Goal: Task Accomplishment & Management: Complete application form

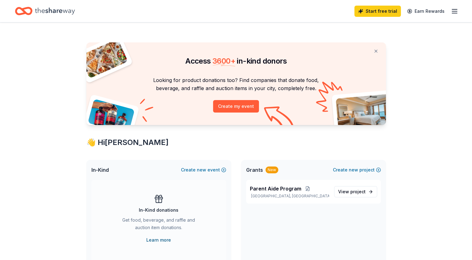
click at [163, 239] on link "Learn more" at bounding box center [158, 239] width 25 height 7
click at [452, 11] on line "button" at bounding box center [454, 11] width 5 height 0
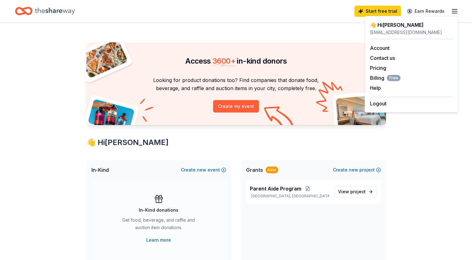
click at [385, 31] on div "admin@exchangeclubfamilycenter.com" at bounding box center [411, 32] width 83 height 7
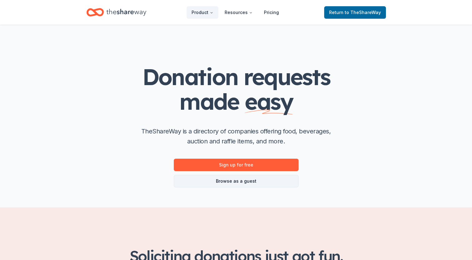
click at [242, 181] on link "Browse as a guest" at bounding box center [236, 181] width 125 height 12
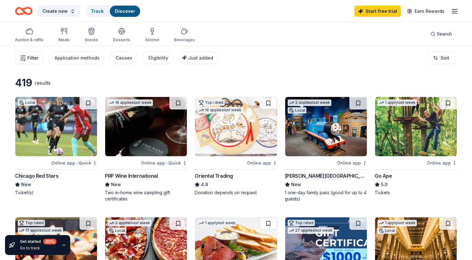
click at [28, 57] on span "Filter" at bounding box center [32, 57] width 11 height 7
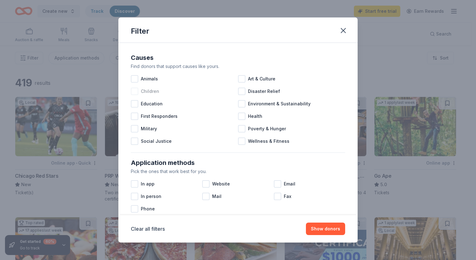
click at [136, 92] on div at bounding box center [134, 91] width 7 height 7
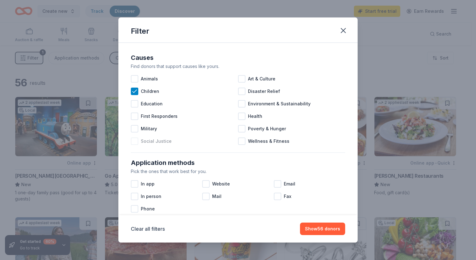
click at [135, 142] on div at bounding box center [134, 140] width 7 height 7
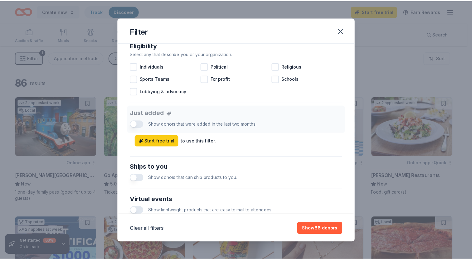
scroll to position [280, 0]
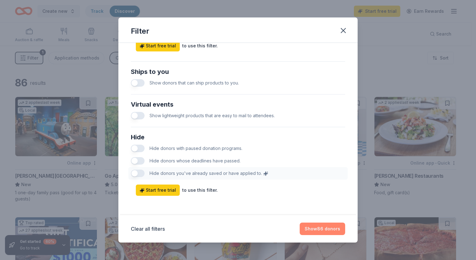
click at [310, 229] on button "Show 86 donors" at bounding box center [323, 229] width 46 height 12
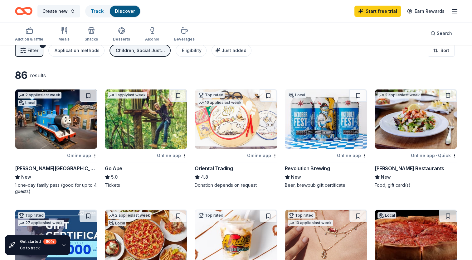
scroll to position [0, 0]
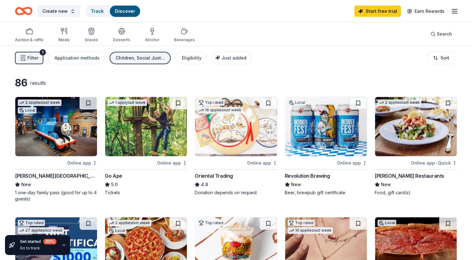
click at [235, 130] on img at bounding box center [236, 126] width 82 height 59
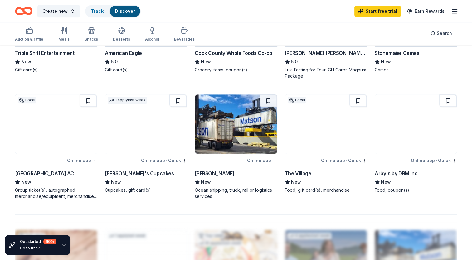
scroll to position [363, 0]
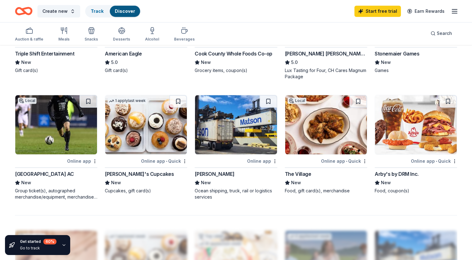
click at [418, 124] on img at bounding box center [416, 124] width 82 height 59
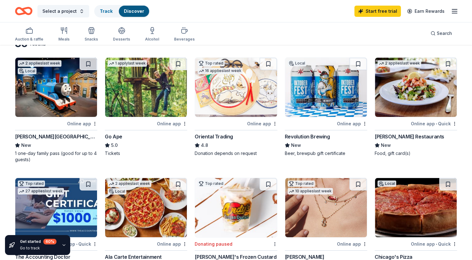
scroll to position [0, 0]
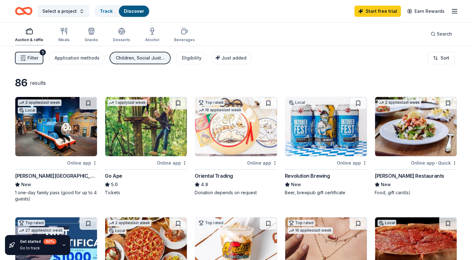
click at [26, 33] on icon "button" at bounding box center [29, 30] width 7 height 7
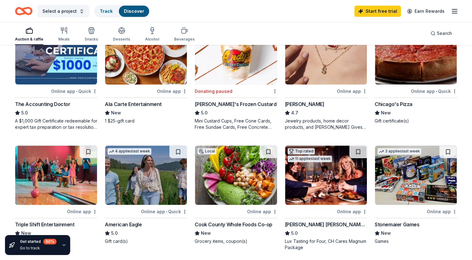
scroll to position [207, 0]
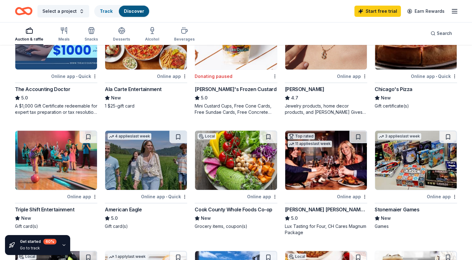
click at [323, 65] on img at bounding box center [326, 39] width 82 height 59
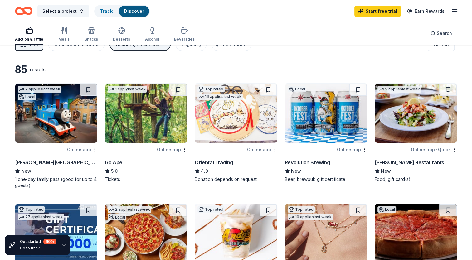
scroll to position [0, 0]
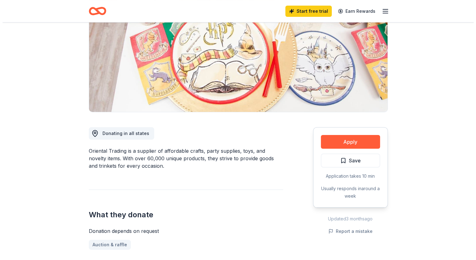
scroll to position [77, 0]
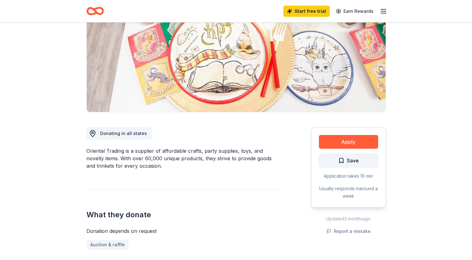
click at [360, 159] on button "Save" at bounding box center [348, 161] width 59 height 14
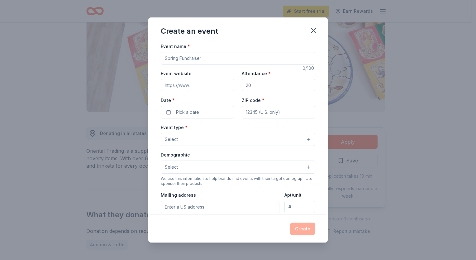
drag, startPoint x: 207, startPoint y: 57, endPoint x: 164, endPoint y: 59, distance: 43.7
click at [164, 59] on input "Event name *" at bounding box center [238, 58] width 155 height 12
type input "Summer Family Fun Day"
drag, startPoint x: 267, startPoint y: 88, endPoint x: 250, endPoint y: 86, distance: 17.2
click at [250, 86] on input "Attendance *" at bounding box center [279, 85] width 74 height 12
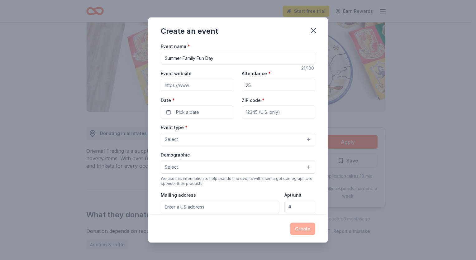
type input "2"
type input "500"
click at [190, 113] on span "Pick a date" at bounding box center [187, 111] width 23 height 7
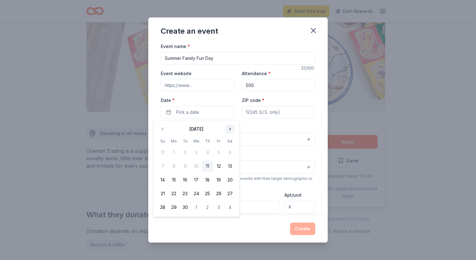
click at [230, 130] on button "Go to next month" at bounding box center [230, 129] width 9 height 9
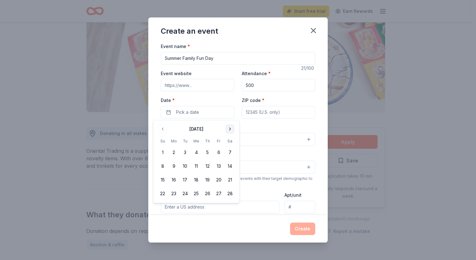
click at [230, 130] on button "Go to next month" at bounding box center [230, 129] width 9 height 9
click at [229, 180] on button "20" at bounding box center [229, 179] width 11 height 11
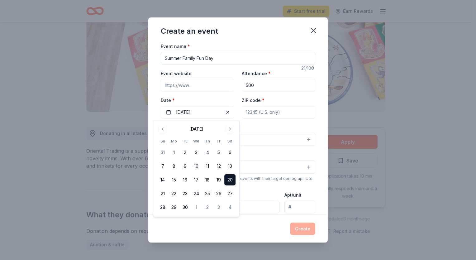
click at [288, 113] on input "ZIP code *" at bounding box center [279, 112] width 74 height 12
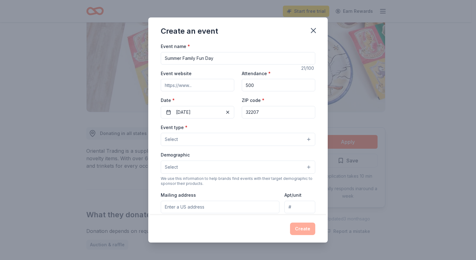
type input "32207"
click at [297, 139] on button "Select" at bounding box center [238, 139] width 155 height 13
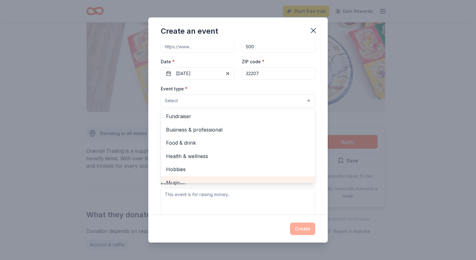
scroll to position [0, 0]
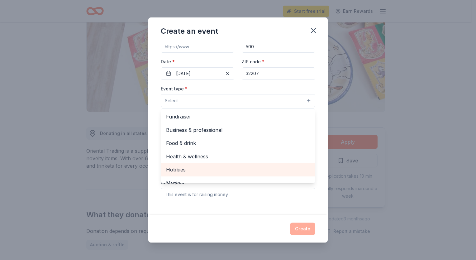
click at [205, 169] on span "Hobbies" at bounding box center [238, 170] width 144 height 8
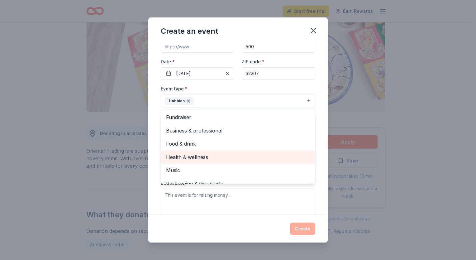
click at [223, 158] on span "Health & wellness" at bounding box center [238, 157] width 144 height 8
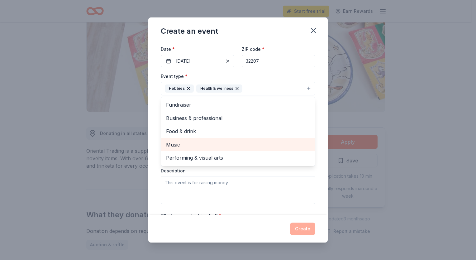
scroll to position [47, 0]
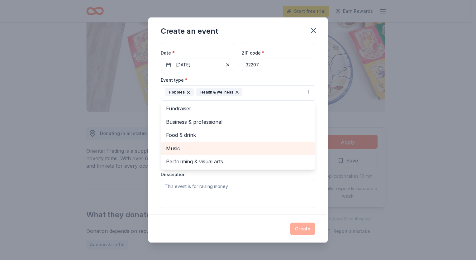
click at [219, 154] on div "Music" at bounding box center [238, 148] width 154 height 13
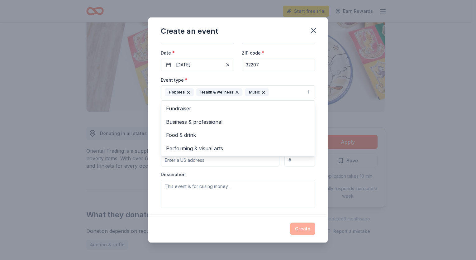
click at [156, 168] on div "Event name * Summer Family Fun Day 21 /100 Event website Attendance * 500 Date …" at bounding box center [238, 128] width 180 height 173
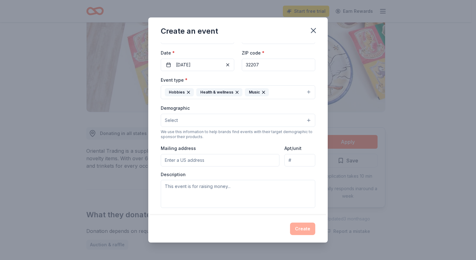
click at [197, 163] on input "Mailing address" at bounding box center [220, 160] width 119 height 12
type input "4161 Carmichael Ave"
type input "Suite 154"
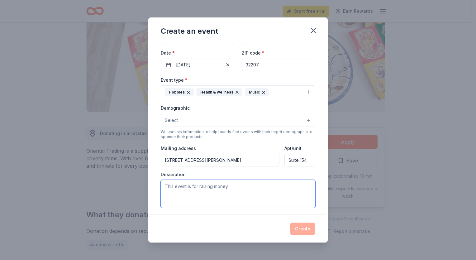
click at [225, 197] on textarea at bounding box center [238, 194] width 155 height 28
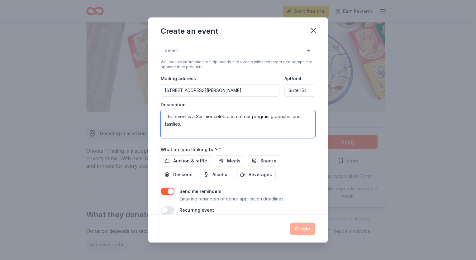
scroll to position [126, 0]
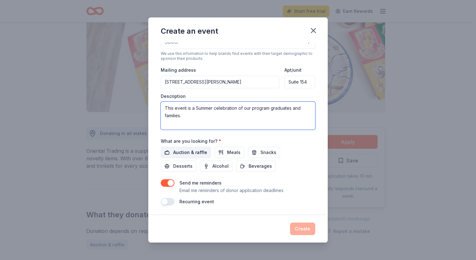
type textarea "This event is a Summer celebration of our program graduates and families."
click at [190, 154] on span "Auction & raffle" at bounding box center [190, 152] width 34 height 7
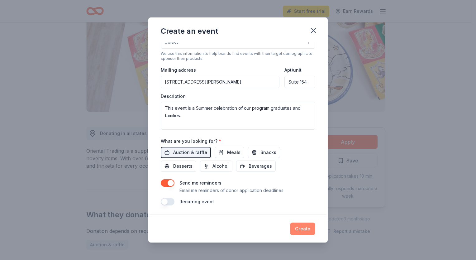
click at [306, 230] on button "Create" at bounding box center [302, 229] width 25 height 12
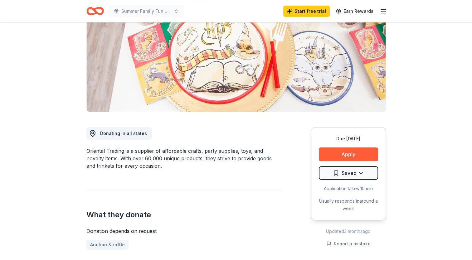
drag, startPoint x: 360, startPoint y: 172, endPoint x: 278, endPoint y: 186, distance: 83.1
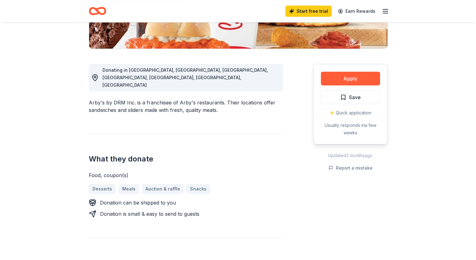
scroll to position [142, 0]
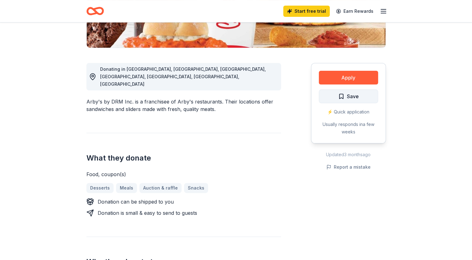
click at [341, 98] on span "Save" at bounding box center [348, 96] width 21 height 8
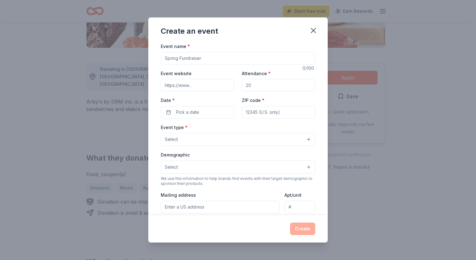
click at [266, 58] on input "Event name *" at bounding box center [238, 58] width 155 height 12
type input "Summer Family Fun Day"
click at [267, 84] on input "Attendance *" at bounding box center [279, 85] width 74 height 12
type input "500"
click at [205, 114] on button "Pick a date" at bounding box center [198, 112] width 74 height 12
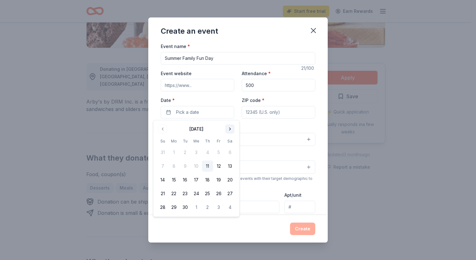
click at [229, 130] on button "Go to next month" at bounding box center [230, 129] width 9 height 9
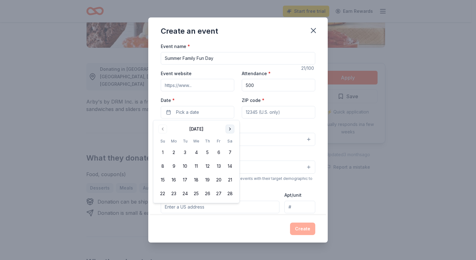
click at [229, 130] on button "Go to next month" at bounding box center [230, 129] width 9 height 9
click at [230, 179] on button "20" at bounding box center [229, 179] width 11 height 11
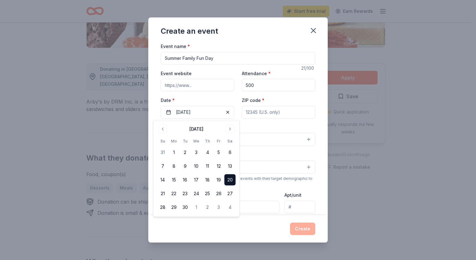
click at [271, 112] on input "ZIP code *" at bounding box center [279, 112] width 74 height 12
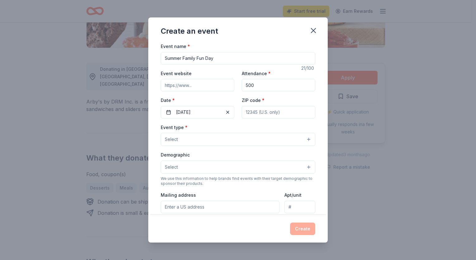
type input "32207"
type input "4161 Carmichael Ave"
type input "Suite 154"
click at [247, 141] on button "Select" at bounding box center [238, 139] width 155 height 13
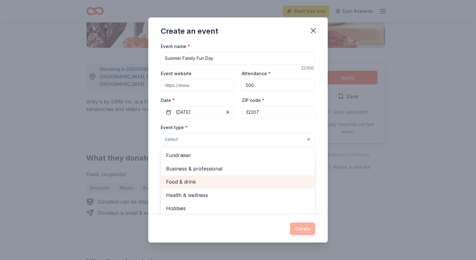
click at [223, 182] on span "Food & drink" at bounding box center [238, 182] width 144 height 8
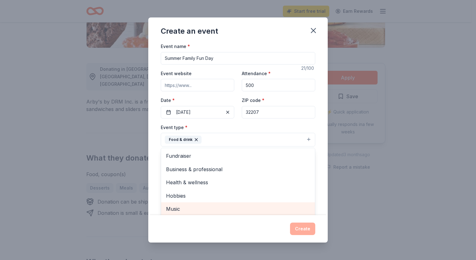
scroll to position [7, 0]
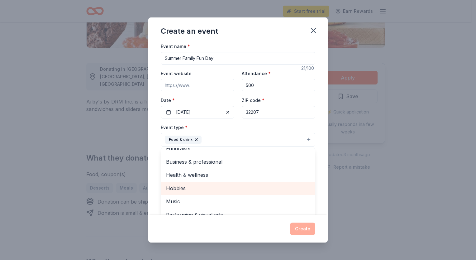
click at [213, 188] on span "Hobbies" at bounding box center [238, 188] width 144 height 8
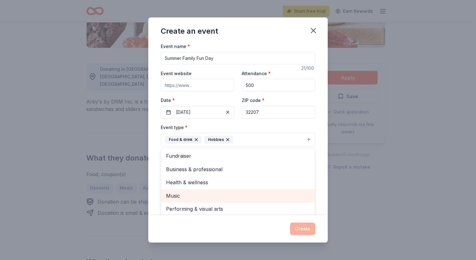
click at [213, 194] on span "Music" at bounding box center [238, 196] width 144 height 8
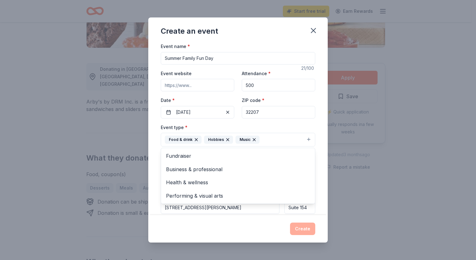
click at [153, 183] on div "Event name * Summer Family Fun Day 21 /100 Event website Attendance * 500 Date …" at bounding box center [238, 128] width 180 height 173
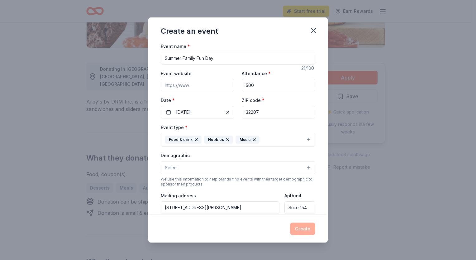
click at [201, 167] on button "Select" at bounding box center [238, 167] width 155 height 13
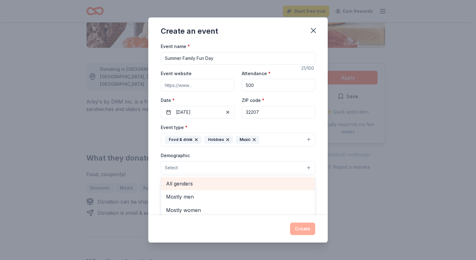
click at [209, 184] on span "All genders" at bounding box center [238, 184] width 144 height 8
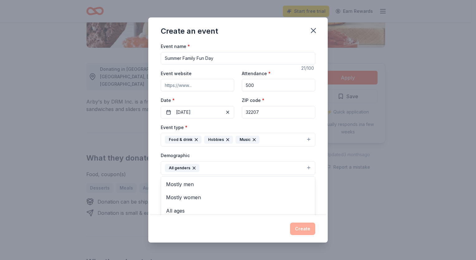
click at [155, 190] on div "Event name * Summer Family Fun Day 21 /100 Event website Attendance * 500 Date …" at bounding box center [238, 128] width 180 height 173
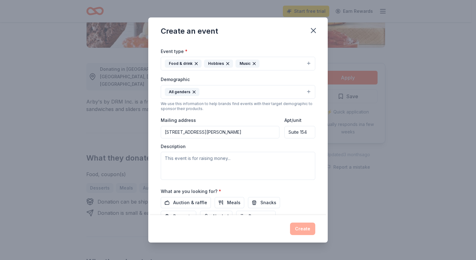
scroll to position [77, 0]
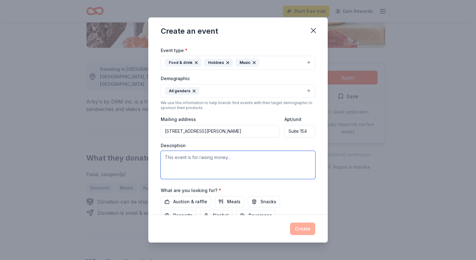
click at [196, 169] on textarea at bounding box center [238, 165] width 155 height 28
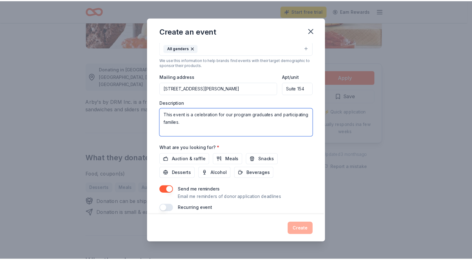
scroll to position [126, 0]
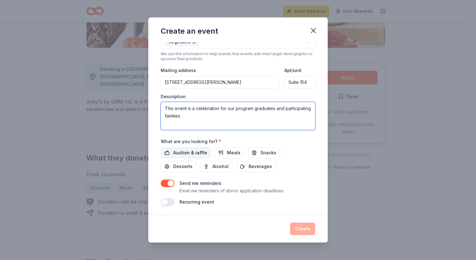
type textarea "This event is a celebration for our program graduates and participating familie…"
click at [198, 153] on span "Auction & raffle" at bounding box center [190, 152] width 34 height 7
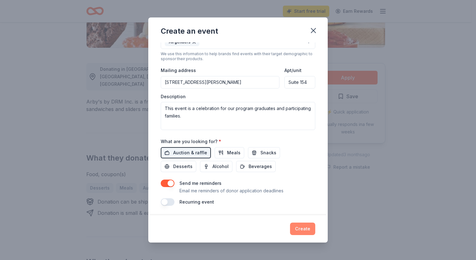
click at [300, 228] on button "Create" at bounding box center [302, 229] width 25 height 12
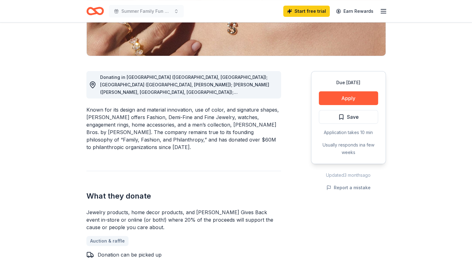
scroll to position [137, 0]
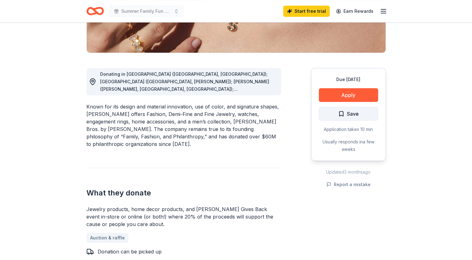
click at [350, 118] on span "Save" at bounding box center [353, 114] width 12 height 8
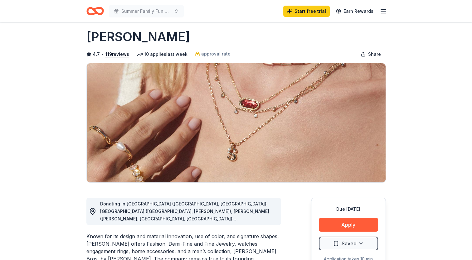
scroll to position [0, 0]
